Goal: Task Accomplishment & Management: Use online tool/utility

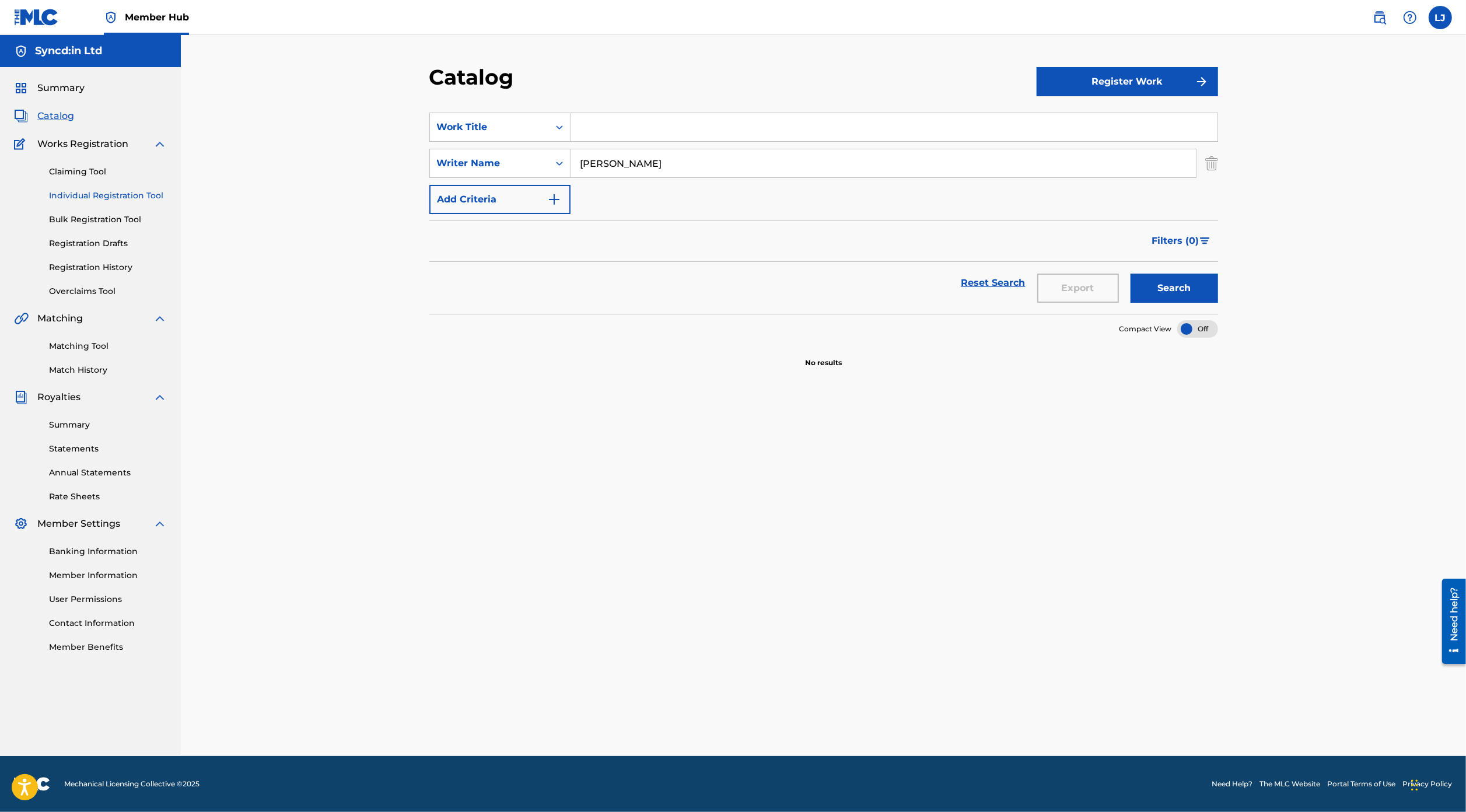
click at [119, 193] on link "Individual Registration Tool" at bounding box center [108, 195] width 118 height 12
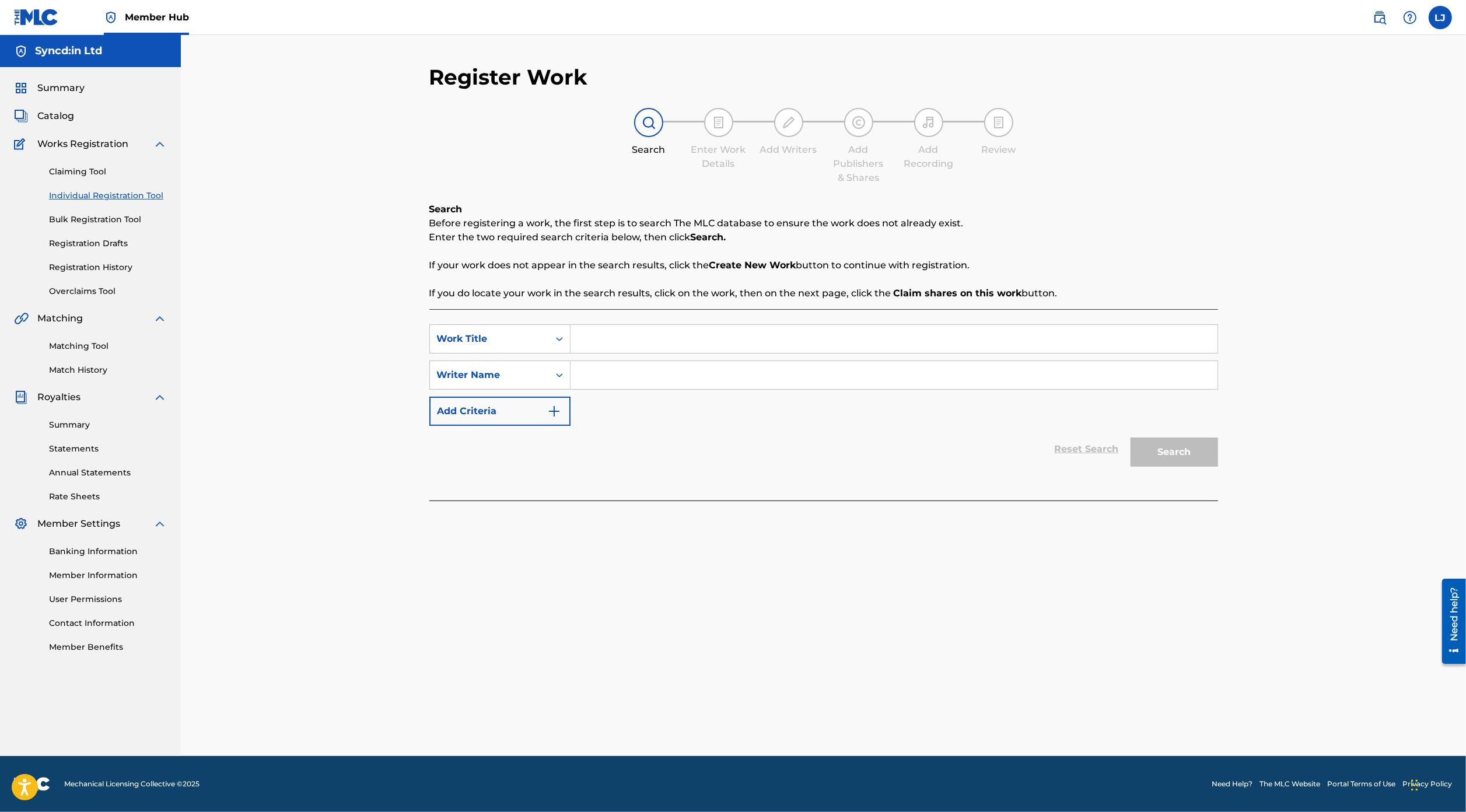
click at [613, 344] on input "Search Form" at bounding box center [894, 339] width 647 height 28
click at [117, 268] on link "Registration History" at bounding box center [108, 267] width 118 height 12
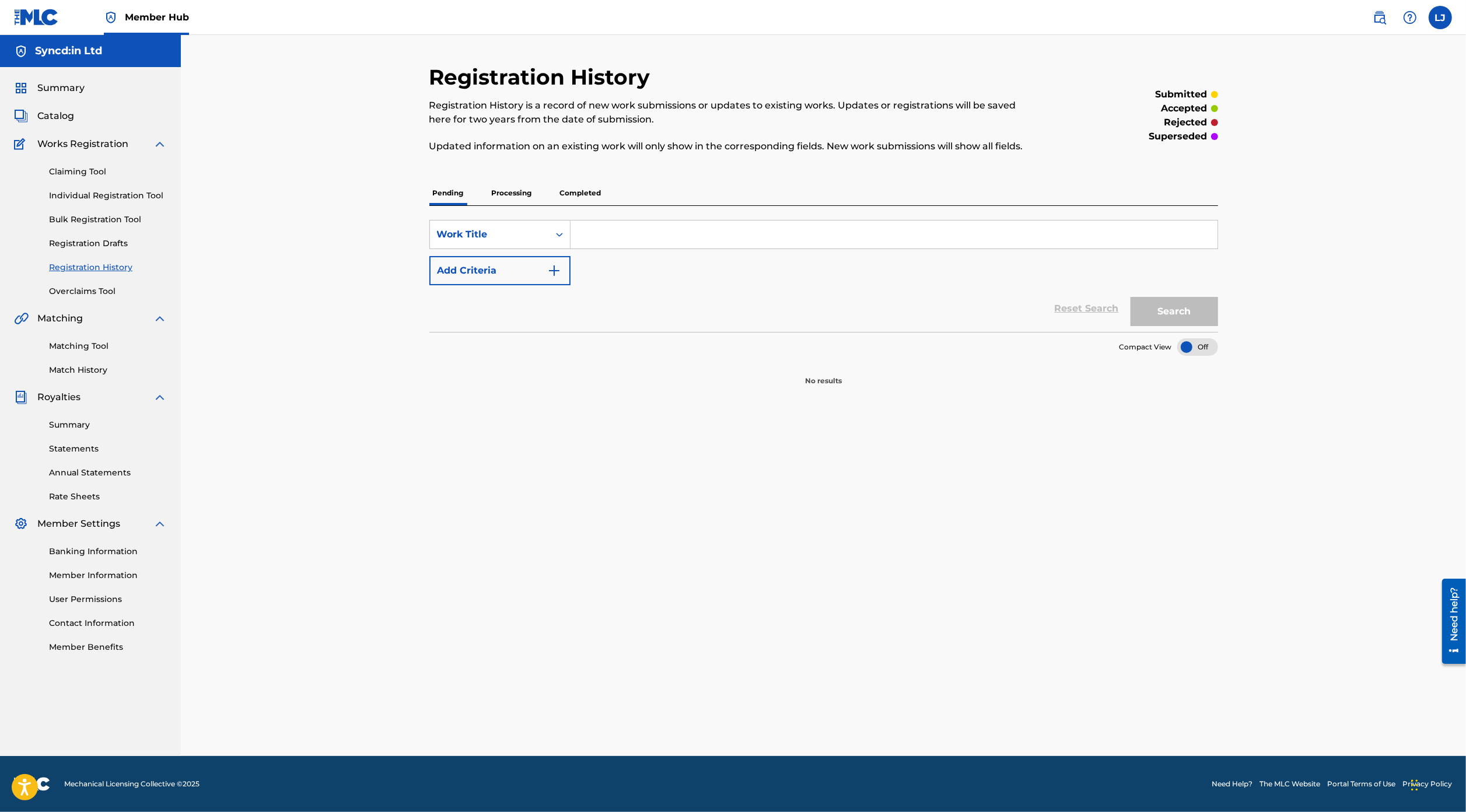
click at [571, 185] on p "Completed" at bounding box center [580, 193] width 48 height 25
click at [594, 233] on input "Search Form" at bounding box center [894, 235] width 647 height 28
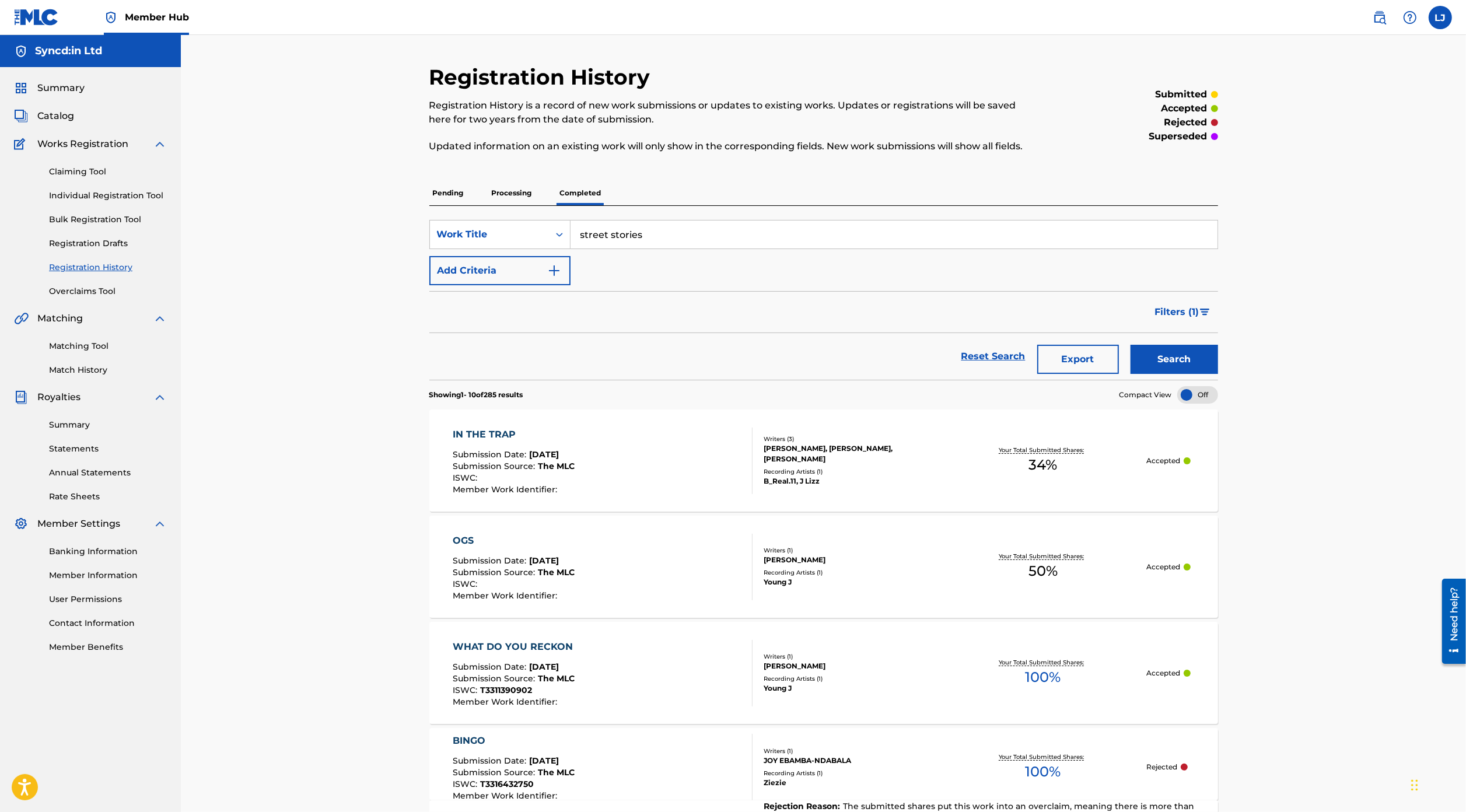
type input "street stories"
click at [1130, 345] on button "Search" at bounding box center [1174, 360] width 88 height 29
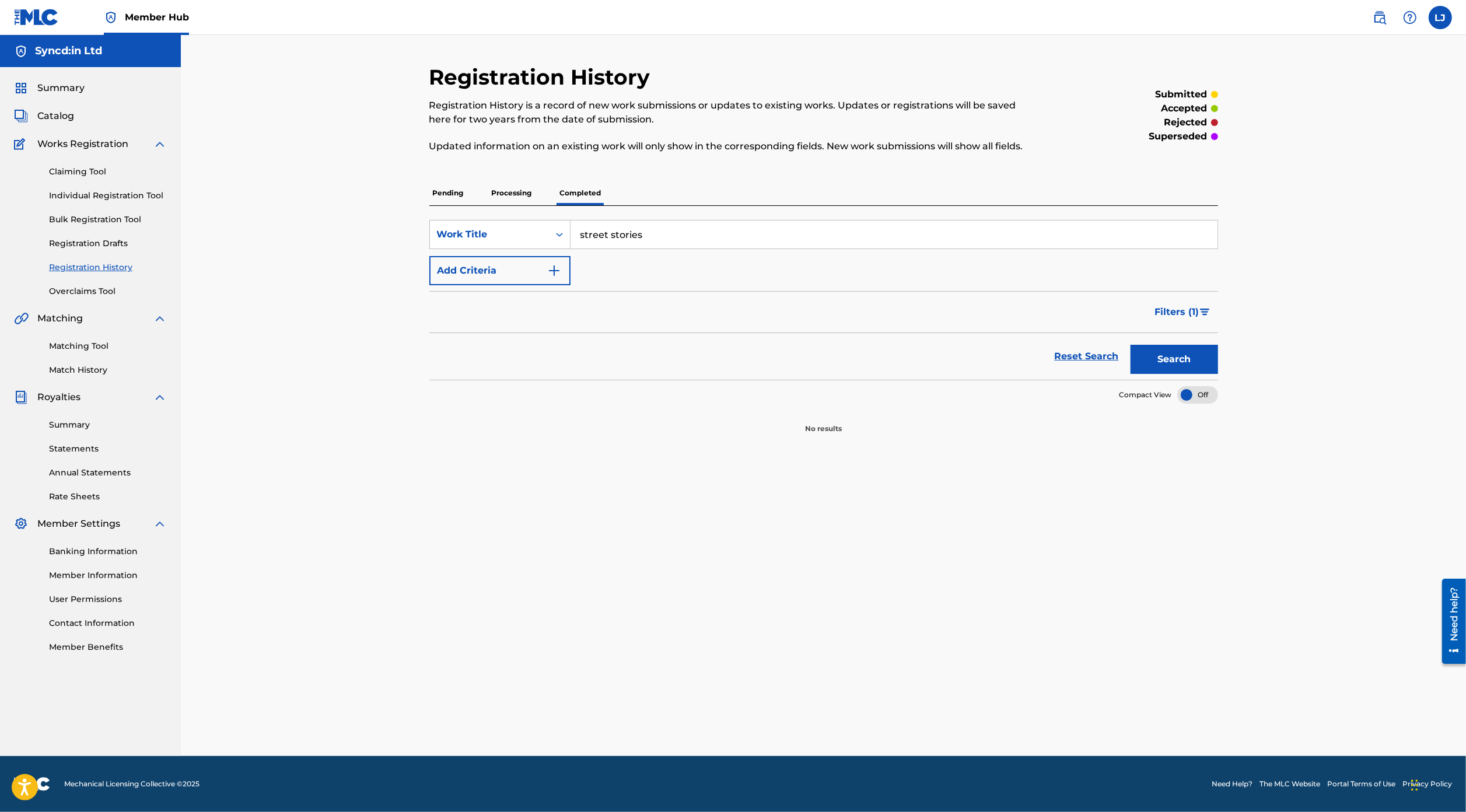
click at [148, 188] on div "Claiming Tool Individual Registration Tool Bulk Registration Tool Registration …" at bounding box center [90, 224] width 153 height 147
click at [141, 190] on link "Individual Registration Tool" at bounding box center [108, 195] width 118 height 12
